Goal: Browse casually: Explore the website without a specific task or goal

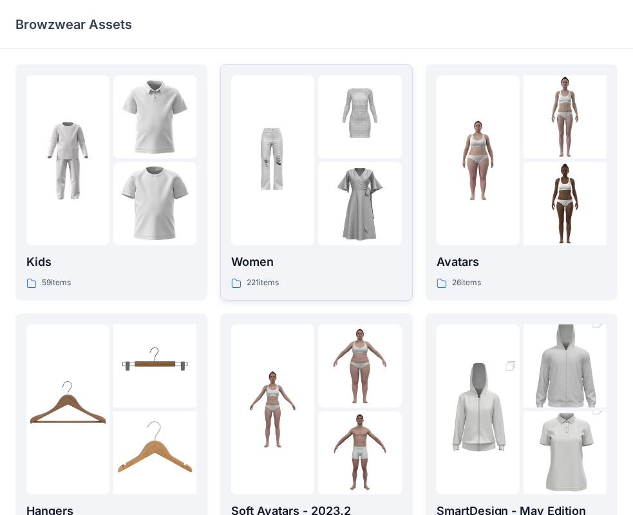
click at [295, 117] on div at bounding box center [272, 160] width 83 height 170
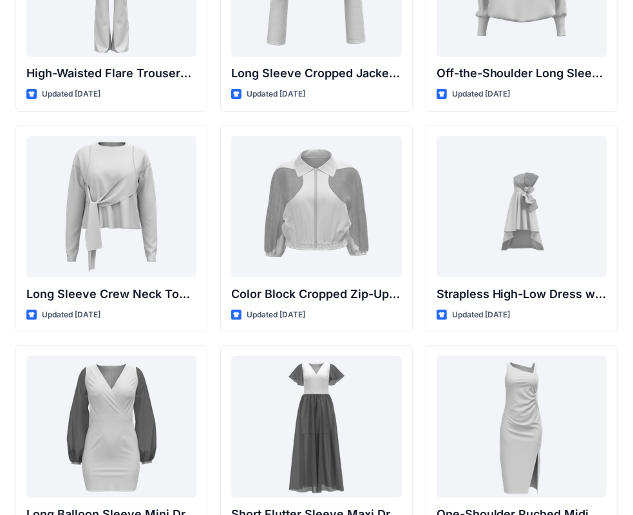
scroll to position [119, 0]
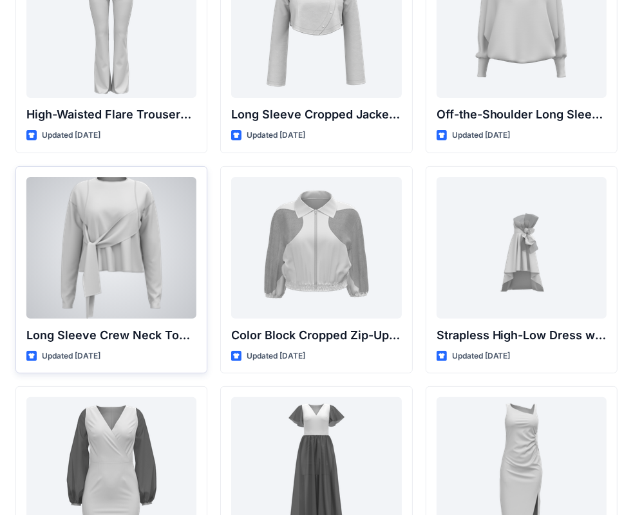
click at [153, 249] on div at bounding box center [111, 248] width 170 height 142
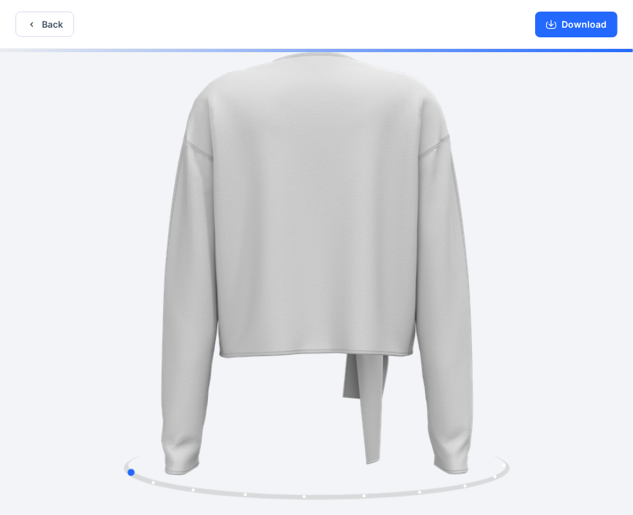
drag, startPoint x: 343, startPoint y: 497, endPoint x: 537, endPoint y: 452, distance: 199.7
click at [537, 452] on div at bounding box center [316, 283] width 633 height 469
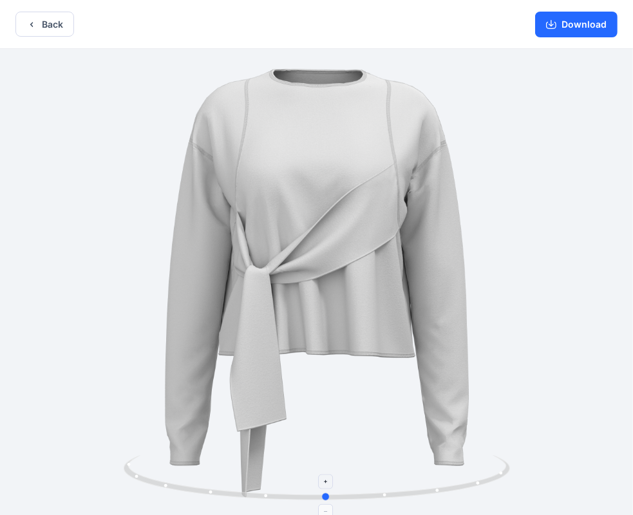
drag, startPoint x: 502, startPoint y: 473, endPoint x: 322, endPoint y: 475, distance: 180.4
click at [322, 475] on icon at bounding box center [319, 479] width 390 height 48
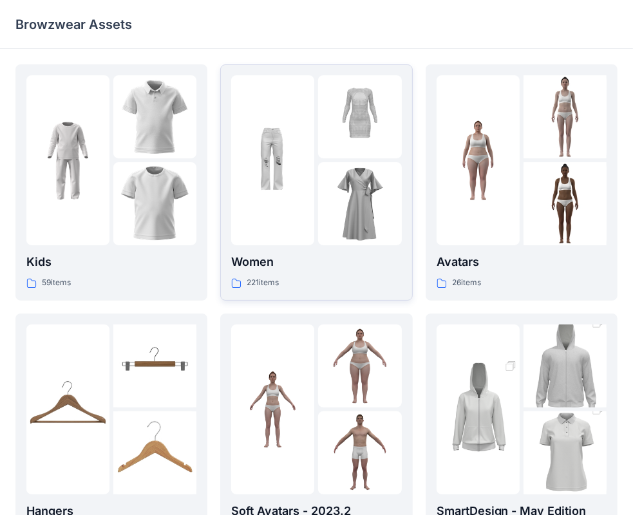
click at [352, 185] on img at bounding box center [359, 203] width 83 height 83
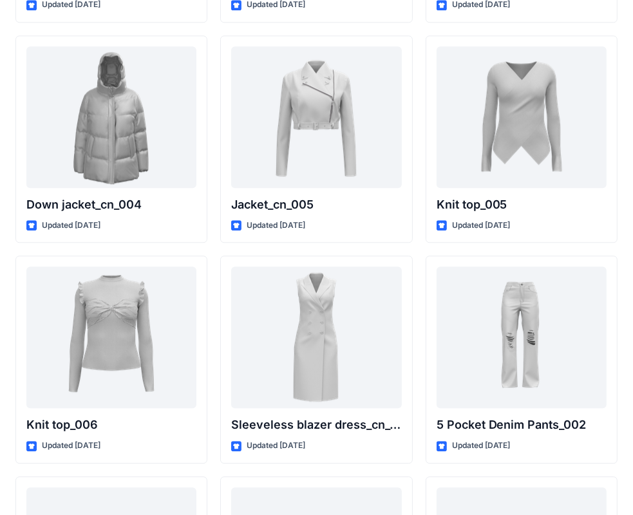
scroll to position [8434, 0]
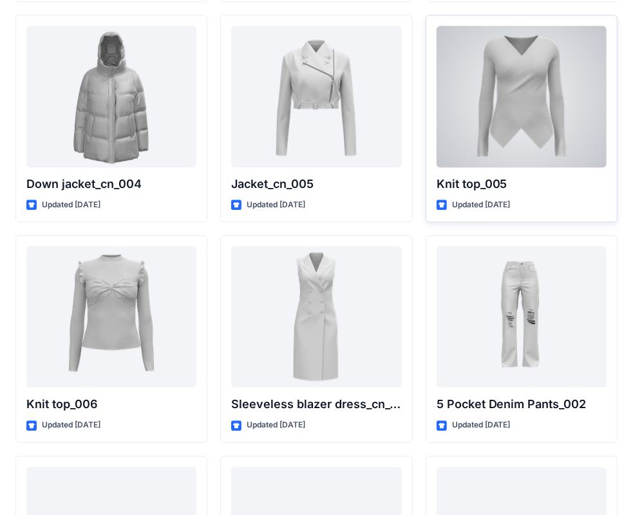
click at [558, 100] on div at bounding box center [522, 97] width 170 height 142
